Goal: Find specific page/section: Find specific page/section

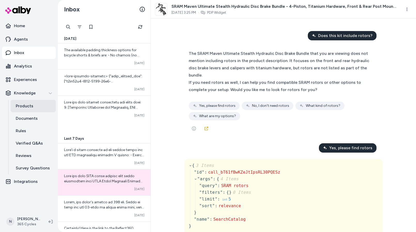
click at [29, 103] on p "Products" at bounding box center [25, 106] width 18 height 6
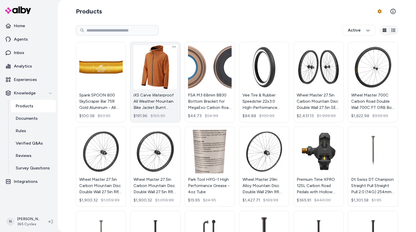
click at [159, 95] on link "iXS Carve Waterproof All Weather Mountain Bike Jacket Burnt Orange Large $191.9…" at bounding box center [155, 82] width 50 height 80
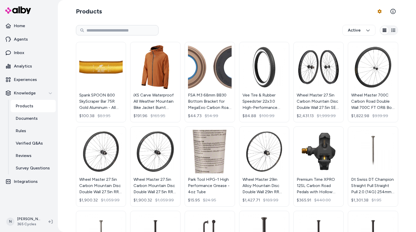
drag, startPoint x: 400, startPoint y: 8, endPoint x: 399, endPoint y: -18, distance: 25.8
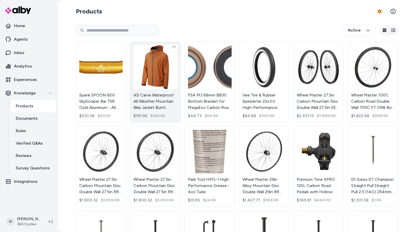
click at [158, 70] on link "iXS Carve Waterproof All Weather Mountain Bike Jacket Burnt Orange Large $191.9…" at bounding box center [155, 82] width 50 height 80
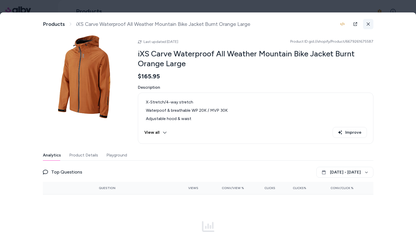
click at [369, 23] on icon at bounding box center [369, 24] width 4 height 4
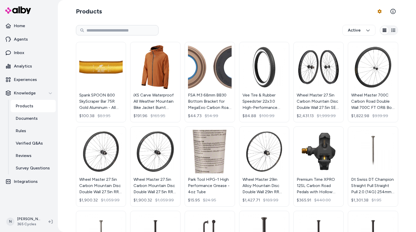
click at [214, 19] on div "Products Product Feed Options Active Spank SPOON 800 SkyScraper Bar 75R Gold Al…" at bounding box center [237, 191] width 331 height 383
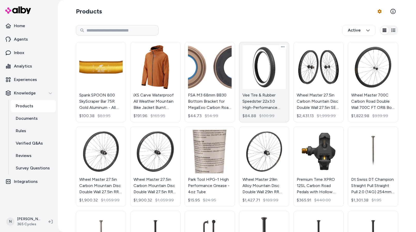
click at [264, 66] on link "Vee Tire & Rubber Speedster 22x3.0 High-Performance BMX & Urban Bicycle Tires w…" at bounding box center [264, 82] width 50 height 80
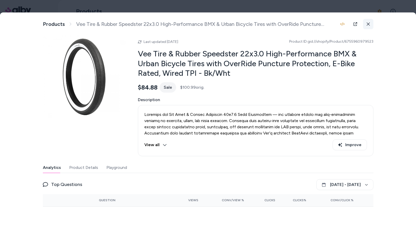
click at [368, 24] on icon at bounding box center [368, 23] width 3 height 3
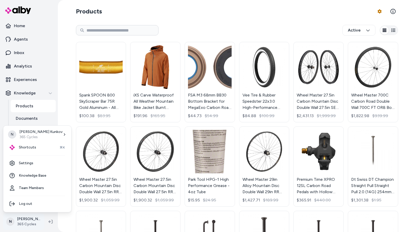
click at [28, 222] on html "Home Agents Inbox Analytics Experiences Knowledge Products Documents Rules Veri…" at bounding box center [208, 116] width 416 height 232
click at [34, 147] on span "Shortcuts" at bounding box center [27, 147] width 17 height 5
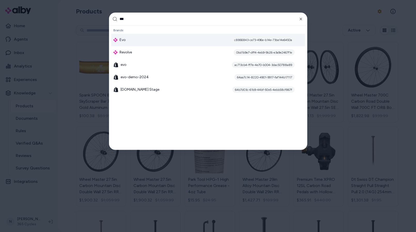
type input "***"
click at [159, 39] on div "Evo c8866843-ce73-496e-b14e-73be14e6450a" at bounding box center [208, 40] width 194 height 12
